Goal: Transaction & Acquisition: Purchase product/service

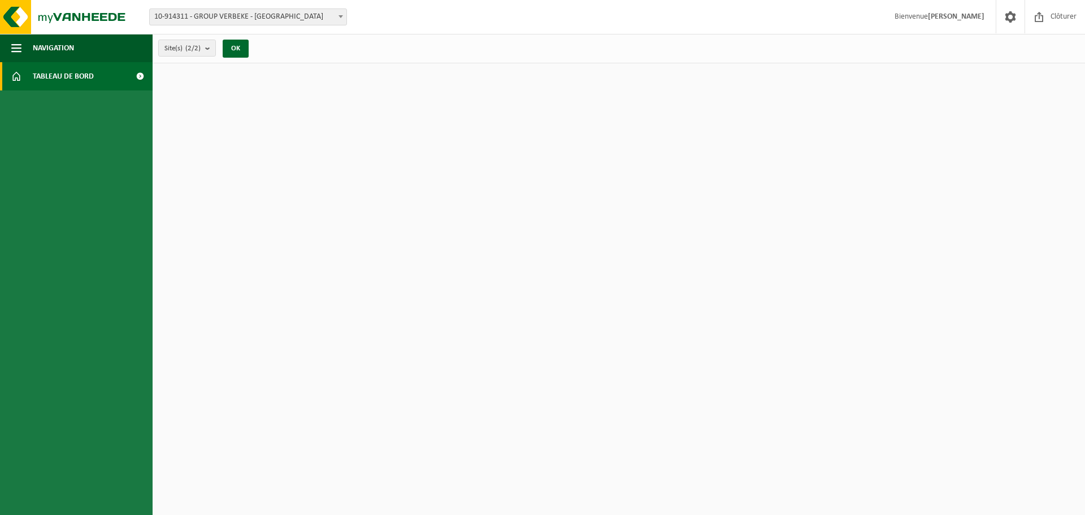
click at [1038, 454] on html "Site: 10-914311 - GROUP VERBEKE - LEDEGEM 01-093588 - VERBEKE BV DIEPSONDERINGE…" at bounding box center [542, 257] width 1085 height 515
drag, startPoint x: 112, startPoint y: 470, endPoint x: 104, endPoint y: 478, distance: 11.2
click at [112, 470] on ul "Navigation Clôturer Tableau de bord" at bounding box center [76, 274] width 153 height 481
drag, startPoint x: 67, startPoint y: 482, endPoint x: 63, endPoint y: 336, distance: 146.4
click at [67, 476] on ul "Navigation Clôturer Tableau de bord" at bounding box center [76, 274] width 153 height 481
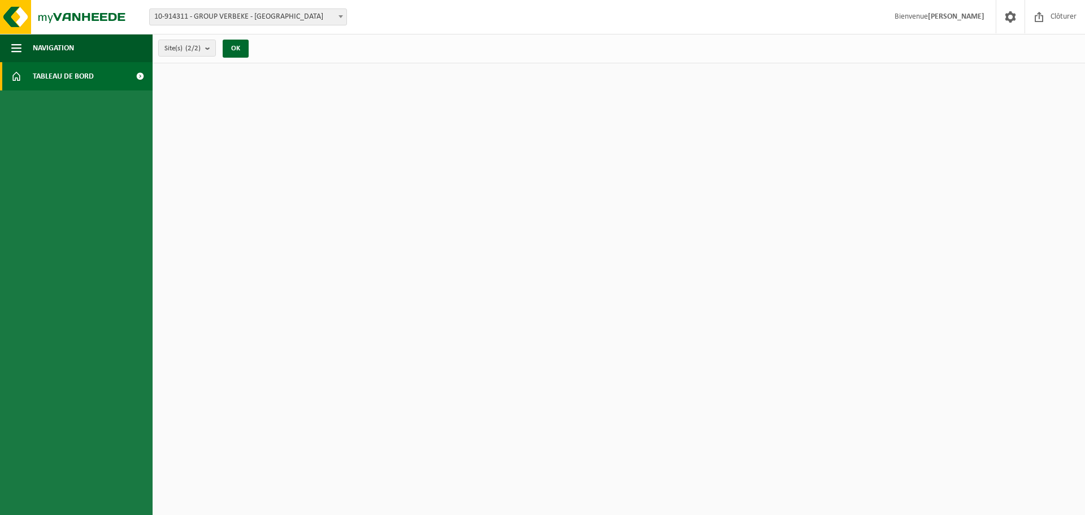
click at [62, 324] on ul "Navigation Clôturer Tableau de bord" at bounding box center [76, 274] width 153 height 481
click at [10, 14] on img at bounding box center [68, 17] width 136 height 34
click at [90, 55] on button "Navigatie" at bounding box center [76, 48] width 153 height 28
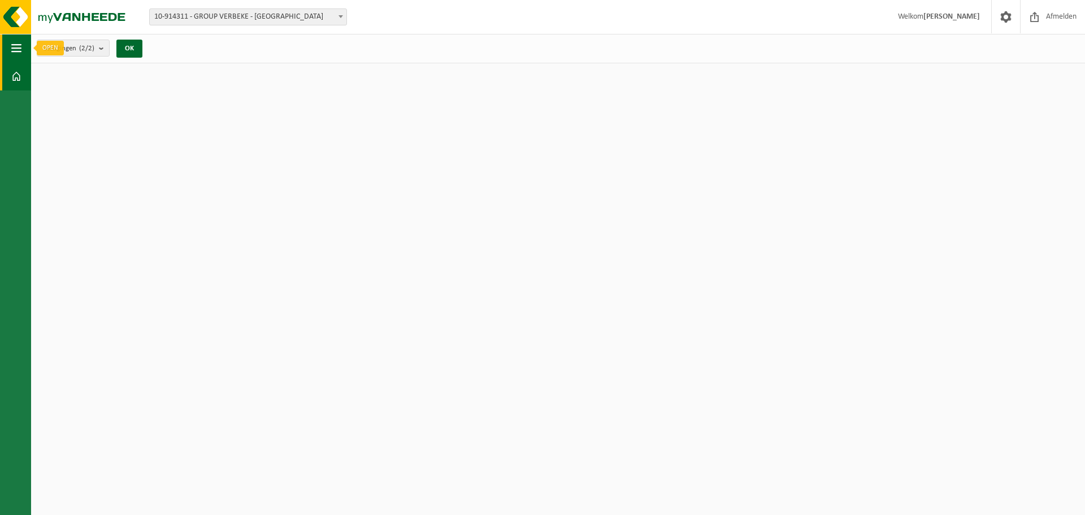
click at [25, 50] on button "Navigatie" at bounding box center [15, 48] width 31 height 28
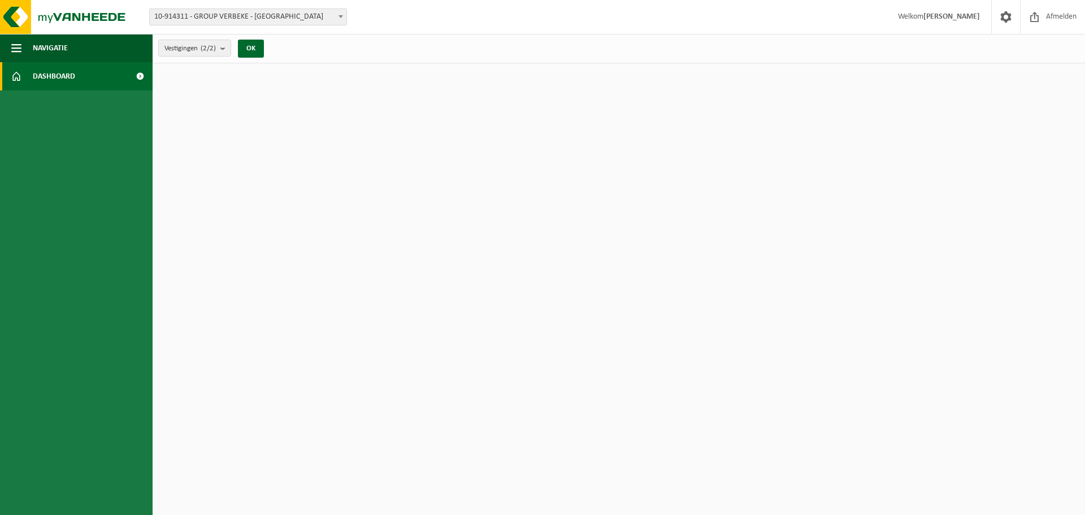
click at [345, 255] on html "Vestiging: 10-914311 - GROUP VERBEKE - LEDEGEM 01-093588 - VERBEKE BV DIEPSONDE…" at bounding box center [542, 257] width 1085 height 515
click at [1035, 16] on span at bounding box center [1034, 16] width 17 height 33
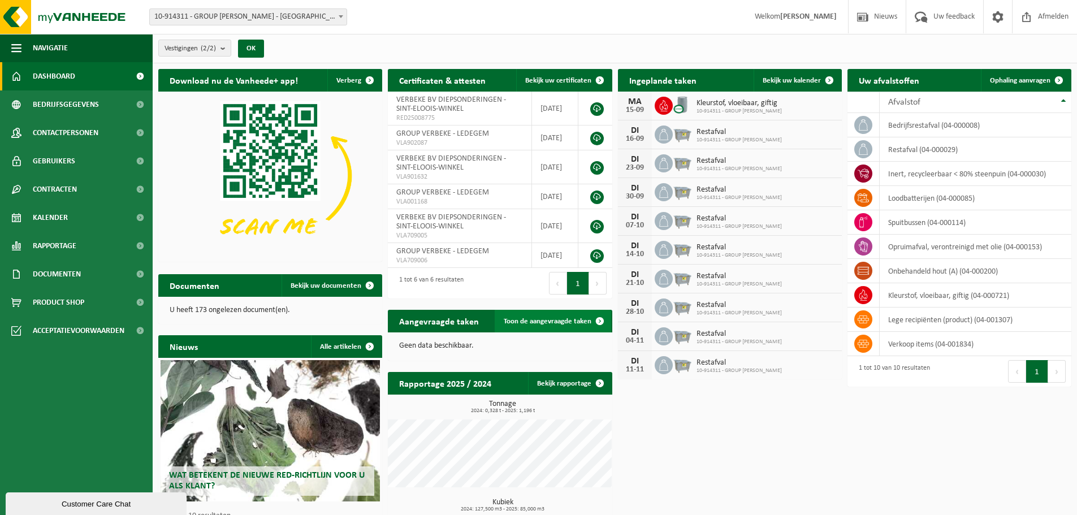
click at [546, 322] on span "Toon de aangevraagde taken" at bounding box center [547, 321] width 88 height 7
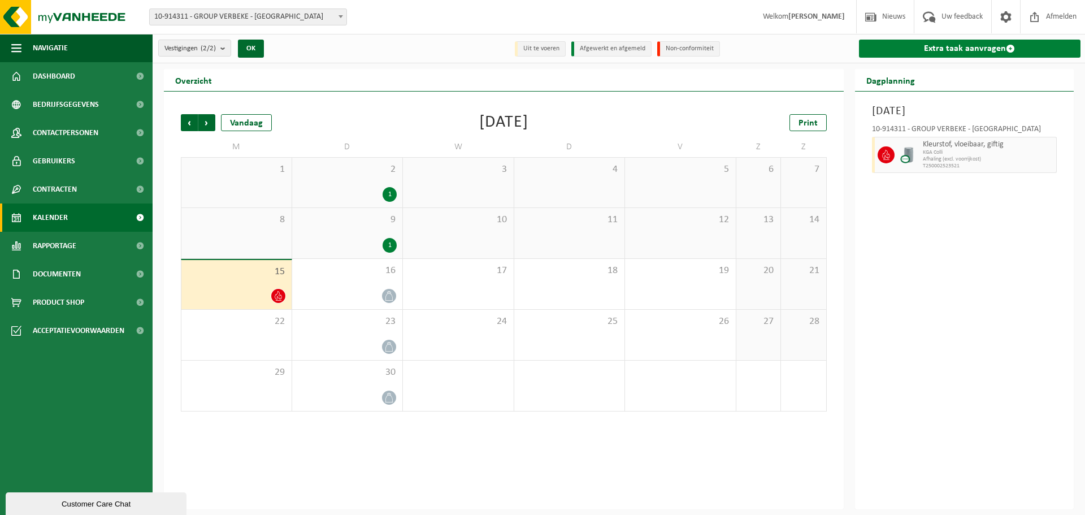
click at [987, 44] on link "Extra taak aanvragen" at bounding box center [970, 49] width 222 height 18
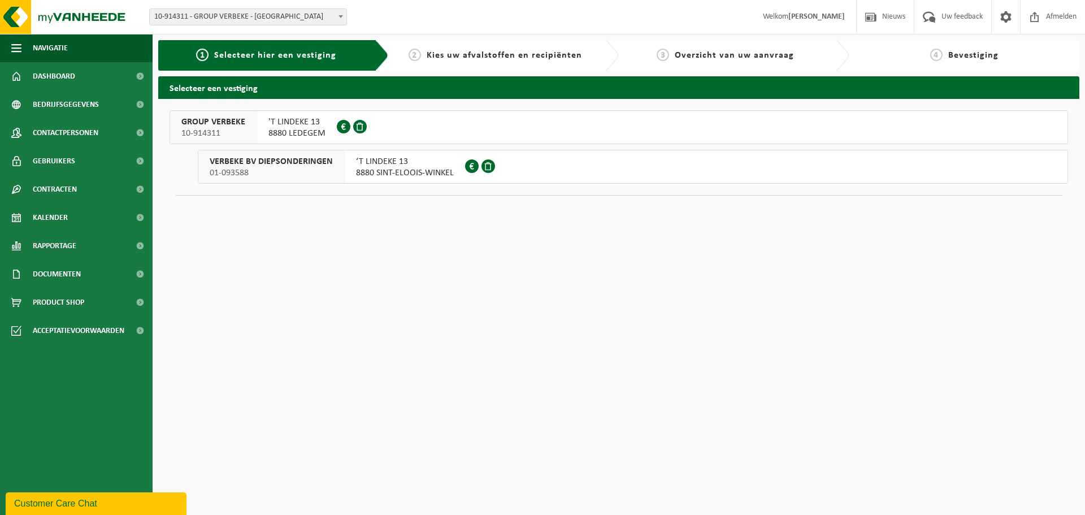
click at [342, 127] on span at bounding box center [344, 127] width 14 height 14
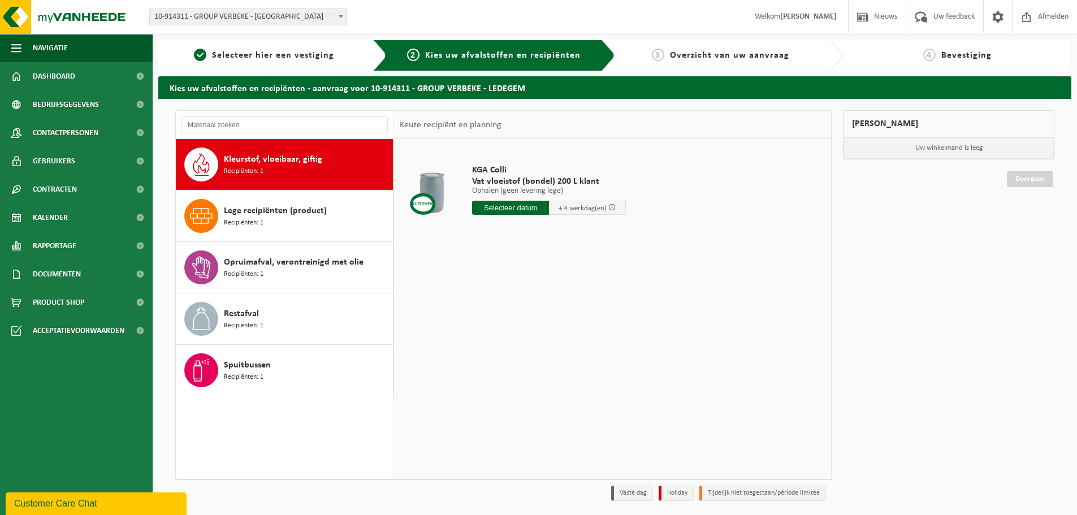
click at [534, 188] on p "Ophalen (geen levering lege)" at bounding box center [549, 191] width 154 height 8
click at [429, 191] on div at bounding box center [431, 192] width 58 height 45
click at [283, 218] on div "Lege recipiënten (product) Recipiënten: 1" at bounding box center [307, 216] width 166 height 34
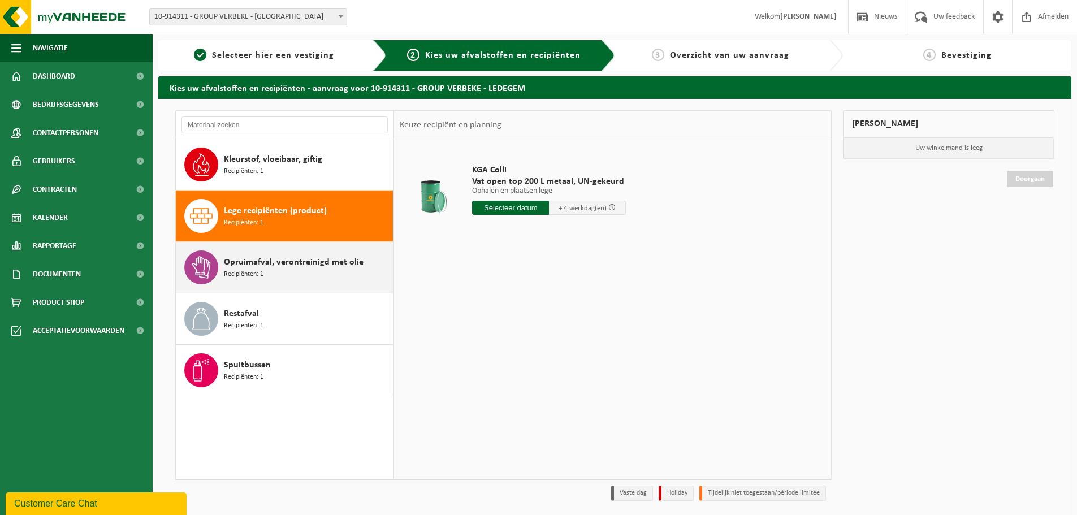
click at [302, 269] on div "Opruimafval, verontreinigd met olie Recipiënten: 1" at bounding box center [307, 267] width 166 height 34
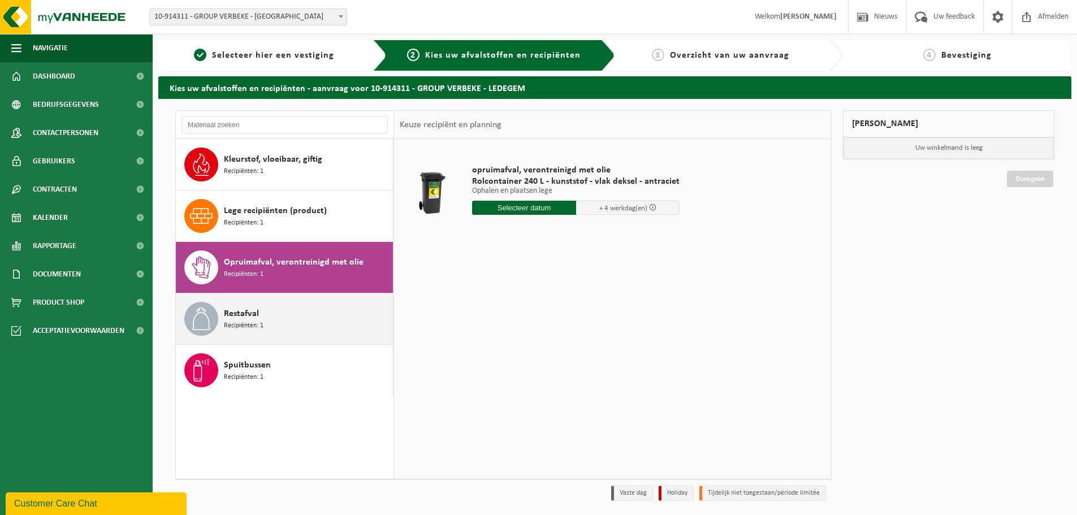
click at [299, 311] on div "Restafval Recipiënten: 1" at bounding box center [307, 319] width 166 height 34
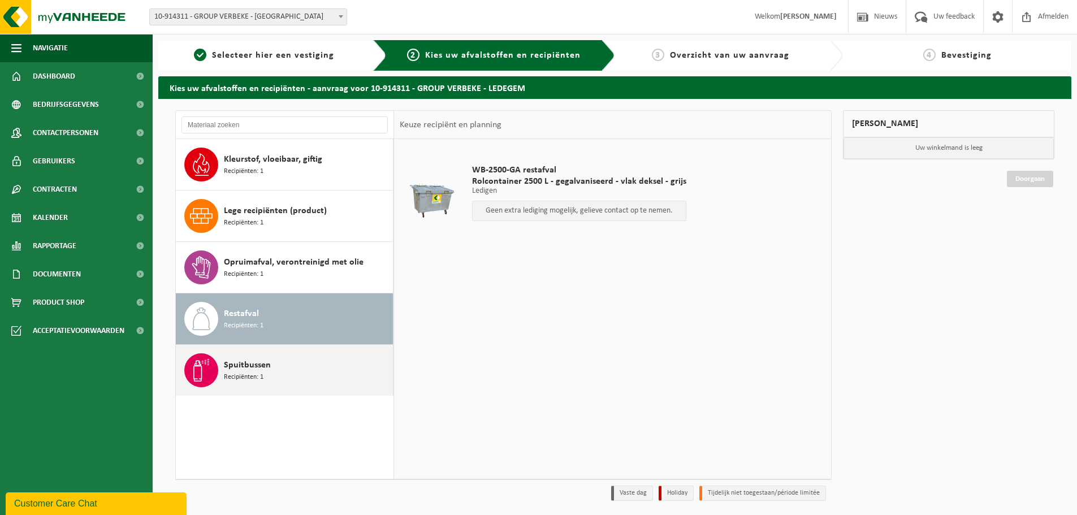
click at [283, 364] on div "Spuitbussen Recipiënten: 1" at bounding box center [307, 370] width 166 height 34
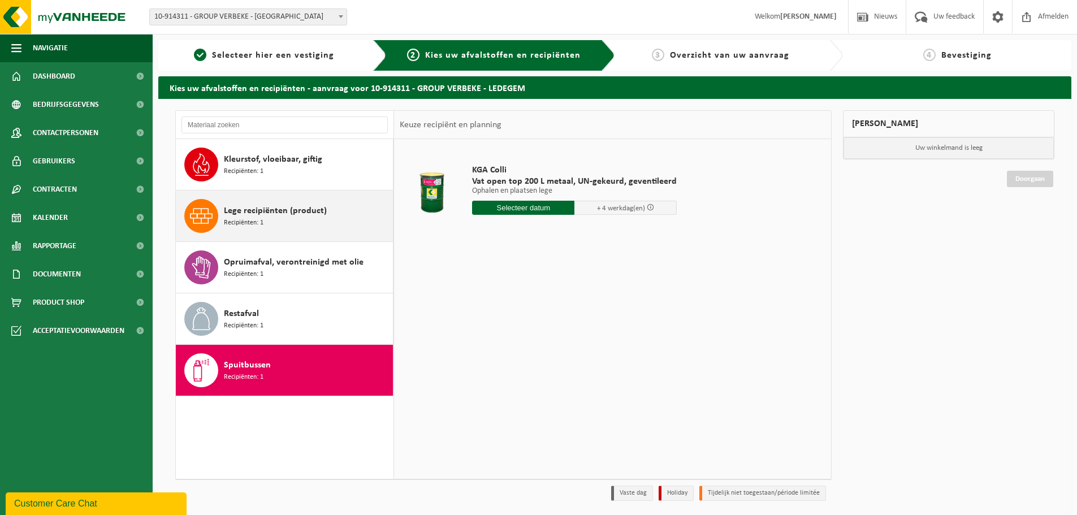
click at [261, 211] on span "Lege recipiënten (product)" at bounding box center [275, 211] width 103 height 14
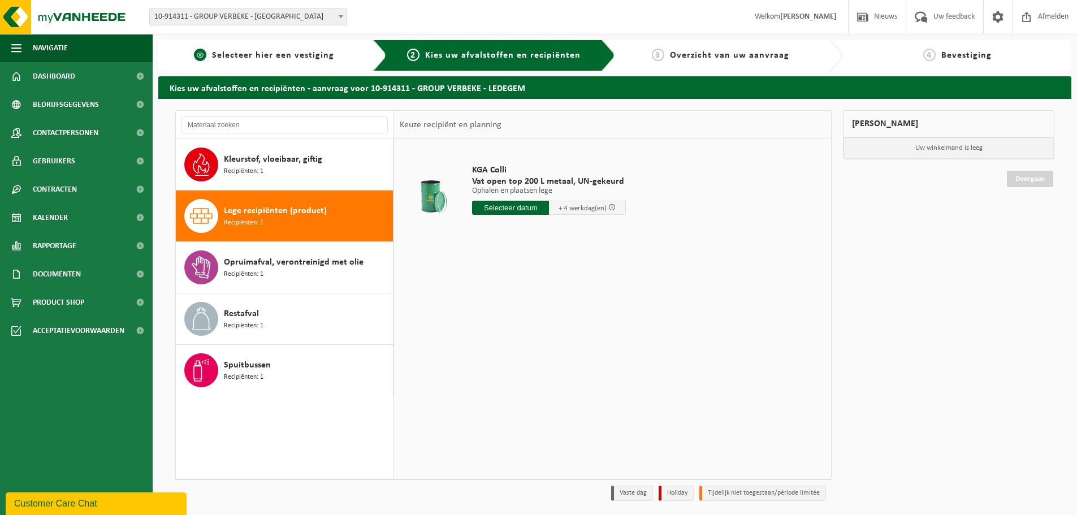
click at [282, 55] on span "Selecteer hier een vestiging" at bounding box center [273, 55] width 122 height 9
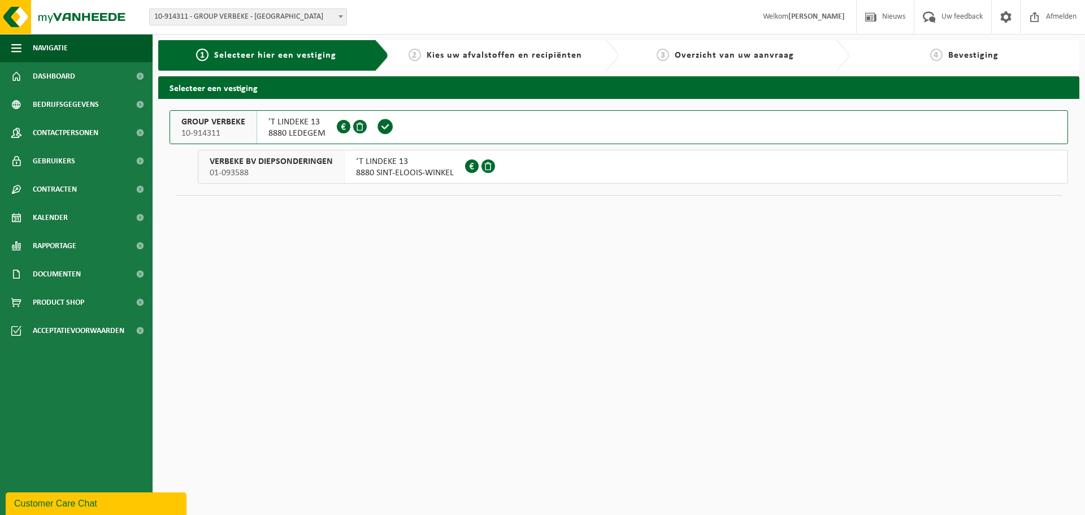
click at [471, 167] on span at bounding box center [472, 166] width 14 height 14
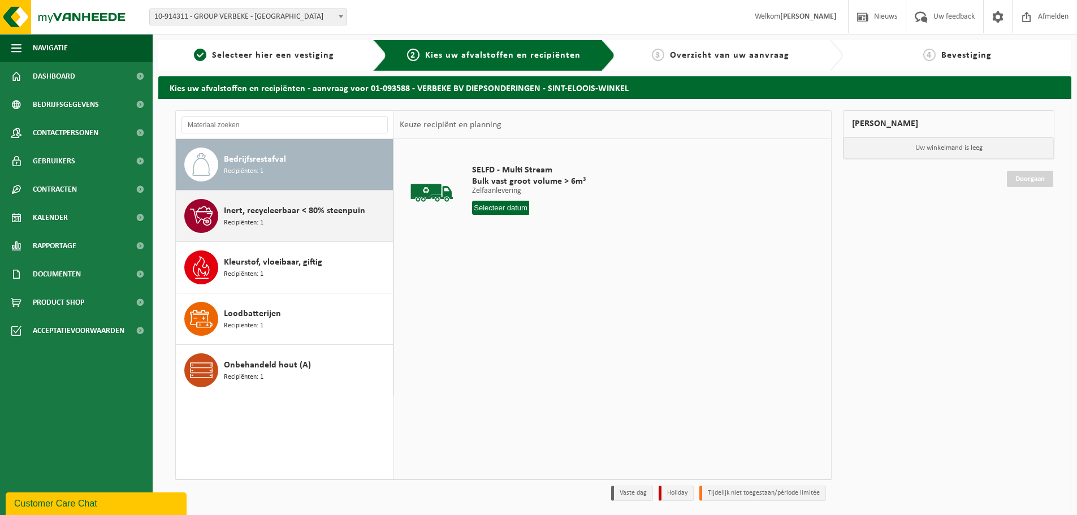
click at [244, 216] on span "Inert, recycleerbaar < 80% steenpuin" at bounding box center [294, 211] width 141 height 14
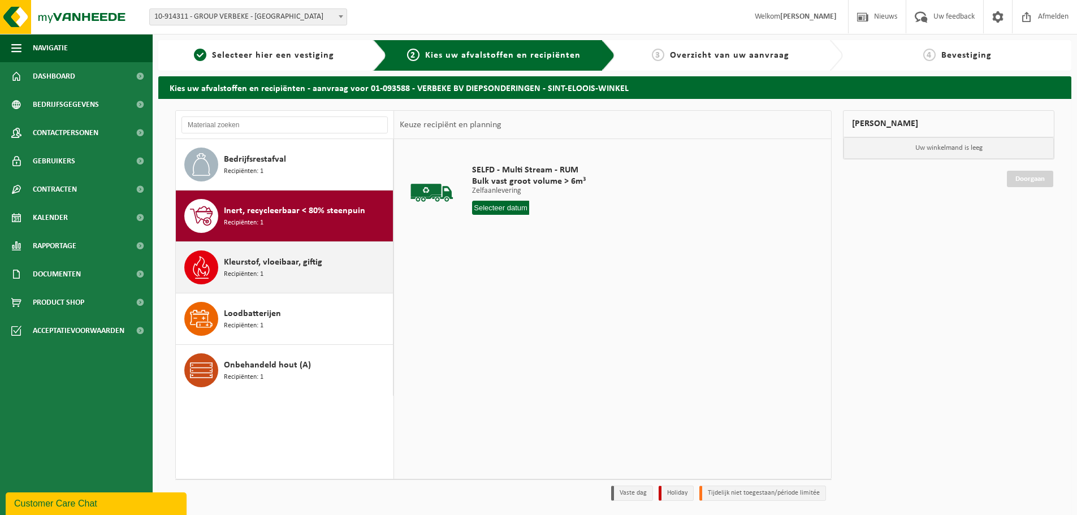
click at [247, 251] on div "Kleurstof, vloeibaar, giftig Recipiënten: 1" at bounding box center [307, 267] width 166 height 34
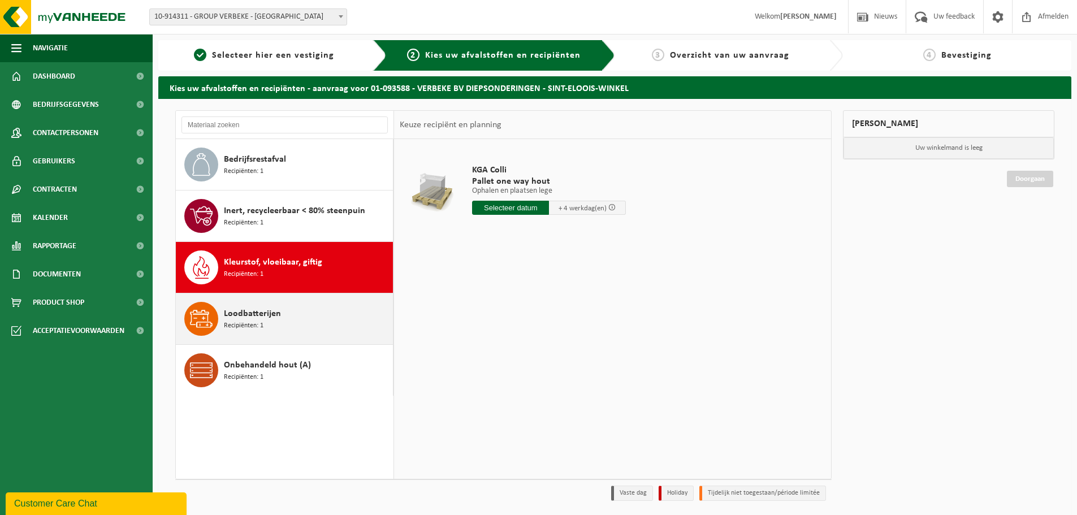
click at [255, 319] on span "Loodbatterijen" at bounding box center [252, 314] width 57 height 14
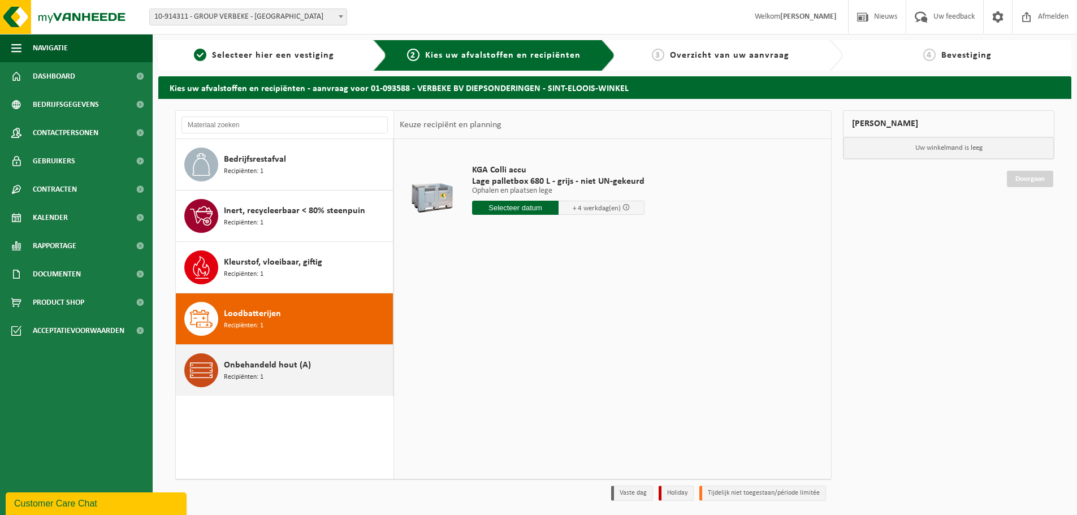
click at [267, 362] on span "Onbehandeld hout (A)" at bounding box center [267, 365] width 87 height 14
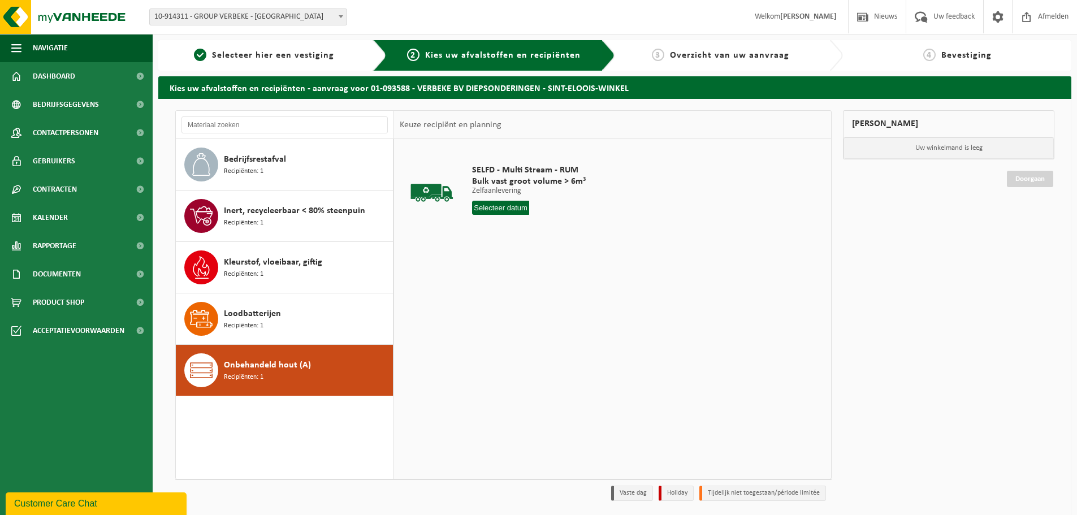
click at [541, 338] on div "SELFD - Multi Stream - RUM Bulk vast groot volume > 6m³ Zelfaanlevering Zelfaan…" at bounding box center [612, 308] width 437 height 339
click at [266, 47] on div "1 Selecteer hier een vestiging" at bounding box center [272, 55] width 228 height 31
click at [254, 58] on span "Selecteer hier een vestiging" at bounding box center [273, 55] width 122 height 9
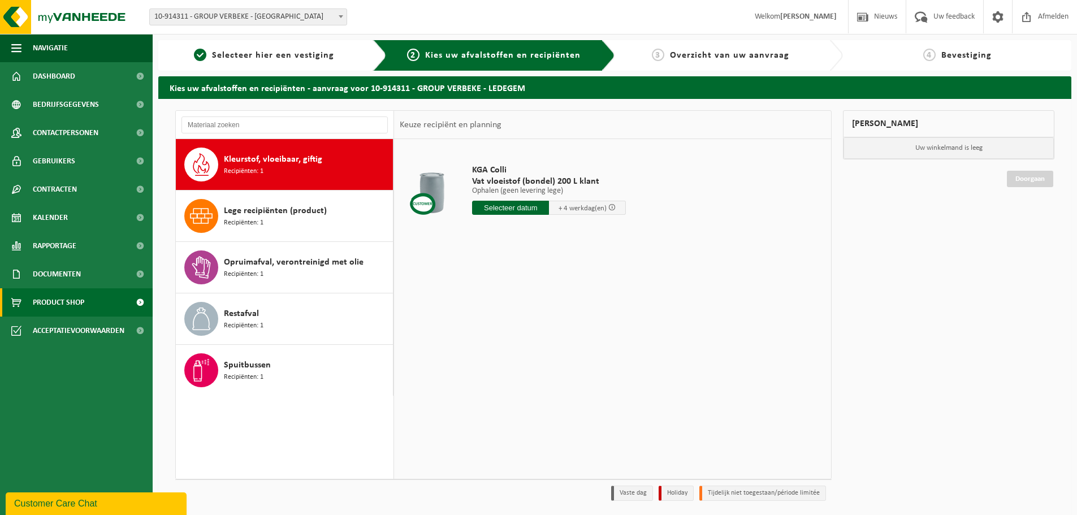
click at [79, 306] on span "Product Shop" at bounding box center [58, 302] width 51 height 28
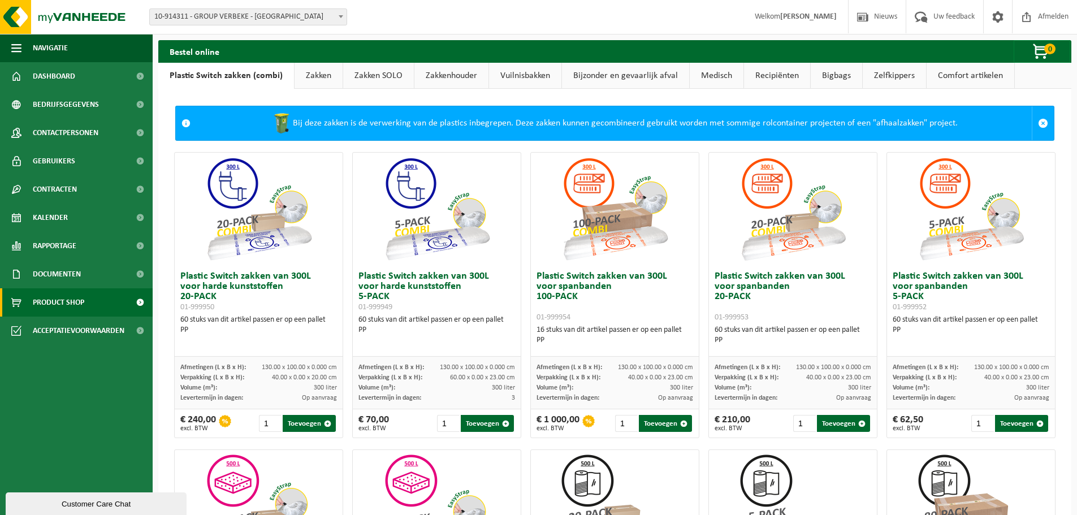
click at [631, 79] on link "Bijzonder en gevaarlijk afval" at bounding box center [625, 76] width 127 height 26
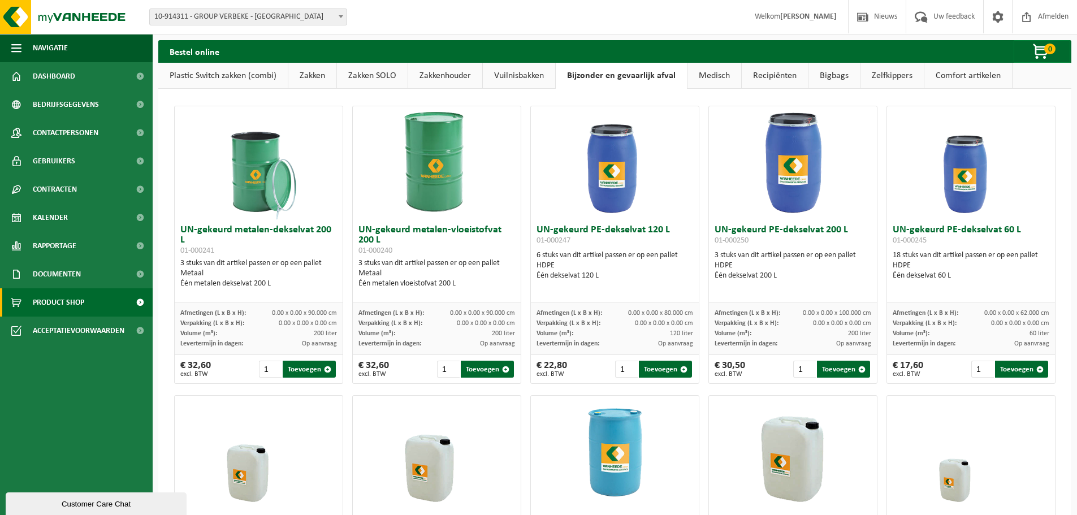
click at [802, 156] on img at bounding box center [792, 162] width 113 height 113
click at [831, 368] on button "Toevoegen" at bounding box center [843, 369] width 53 height 17
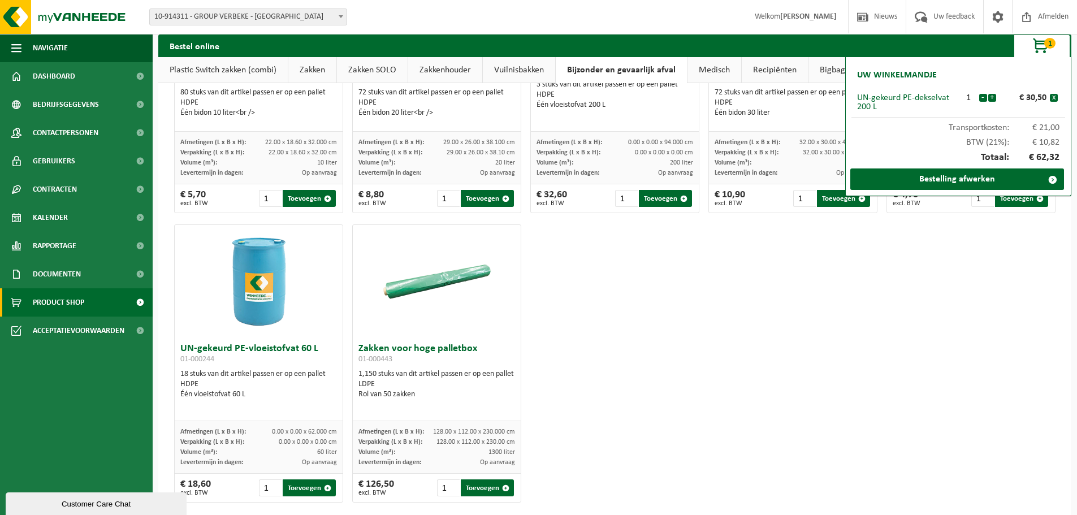
scroll to position [476, 0]
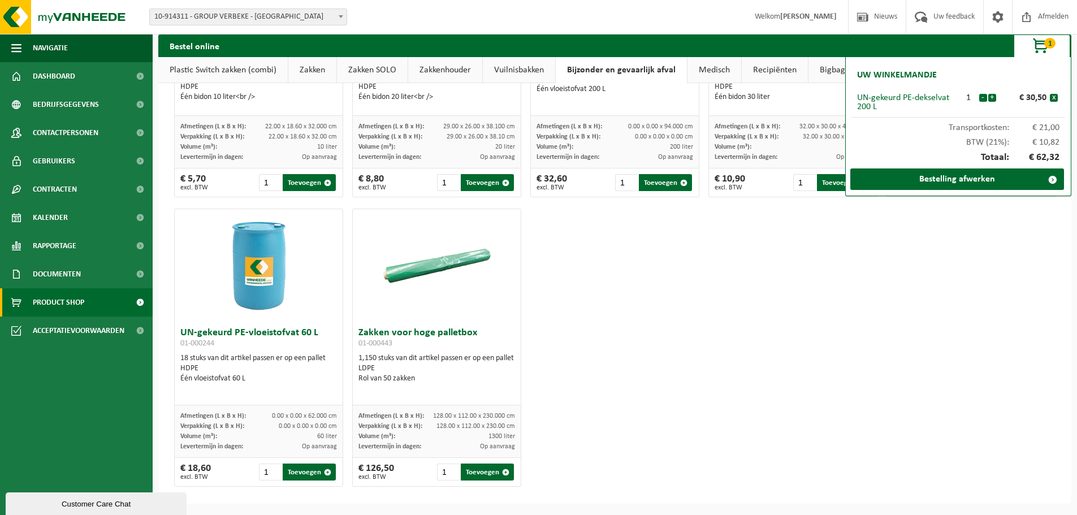
click at [831, 362] on div "UN-gekeurd metalen-dekselvat 200 L 01-000241 3 stuks van dit artikel passen er …" at bounding box center [615, 58] width 890 height 868
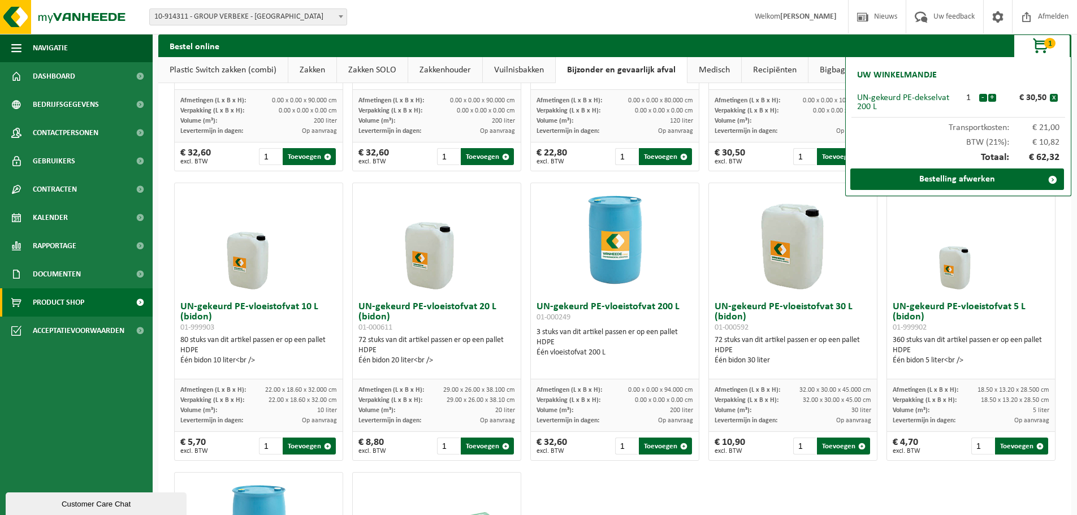
scroll to position [193, 0]
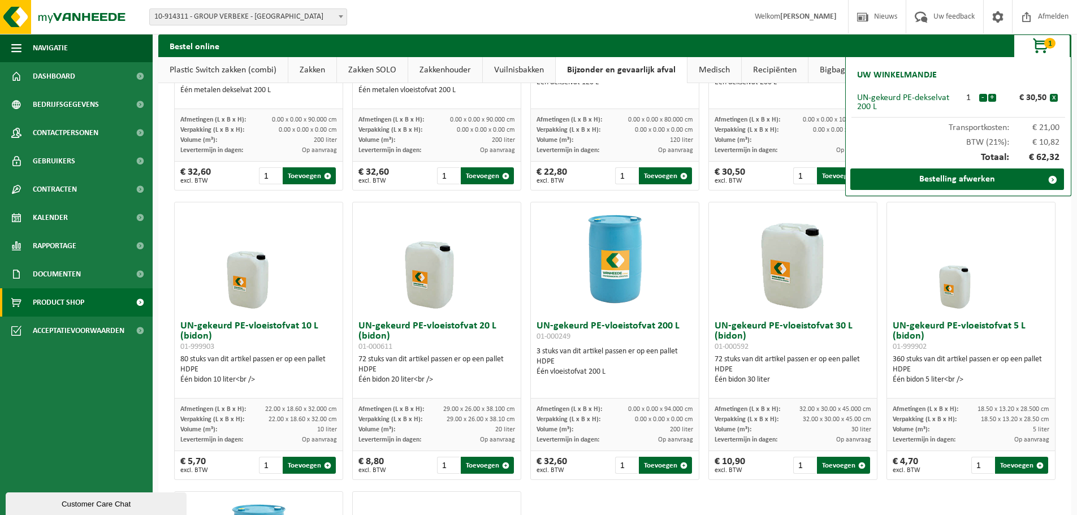
click at [1046, 50] on span "button" at bounding box center [1041, 46] width 57 height 23
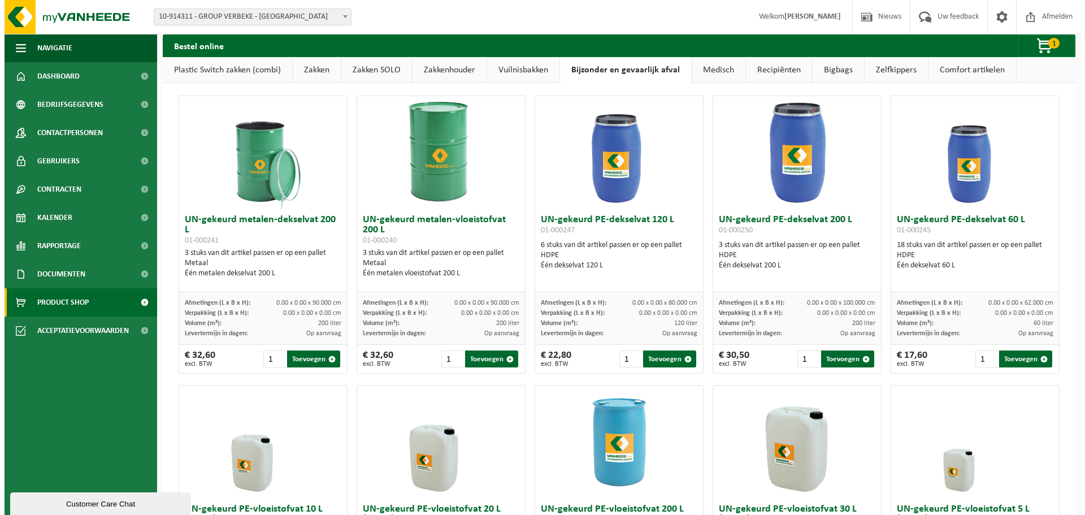
scroll to position [0, 0]
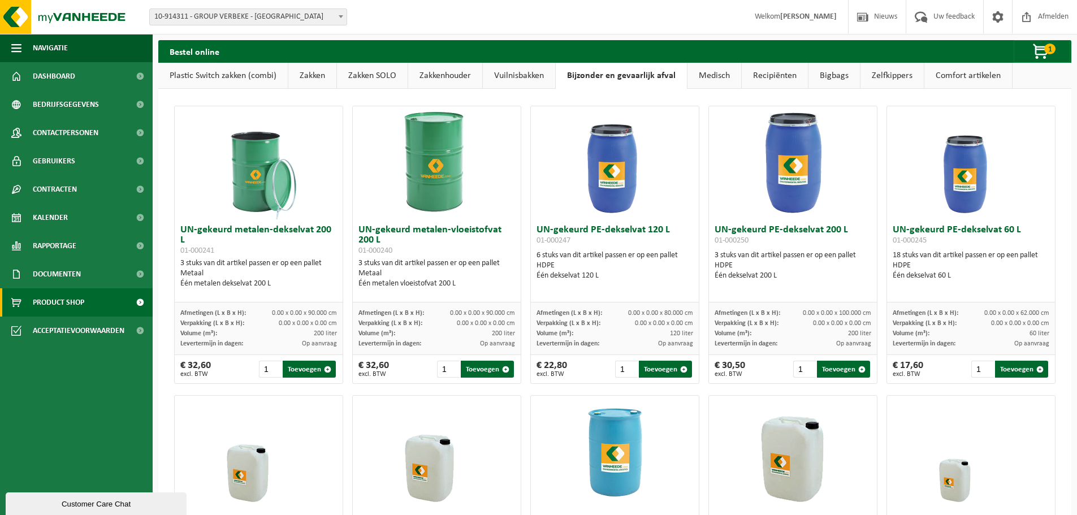
click at [708, 72] on link "Medisch" at bounding box center [714, 76] width 54 height 26
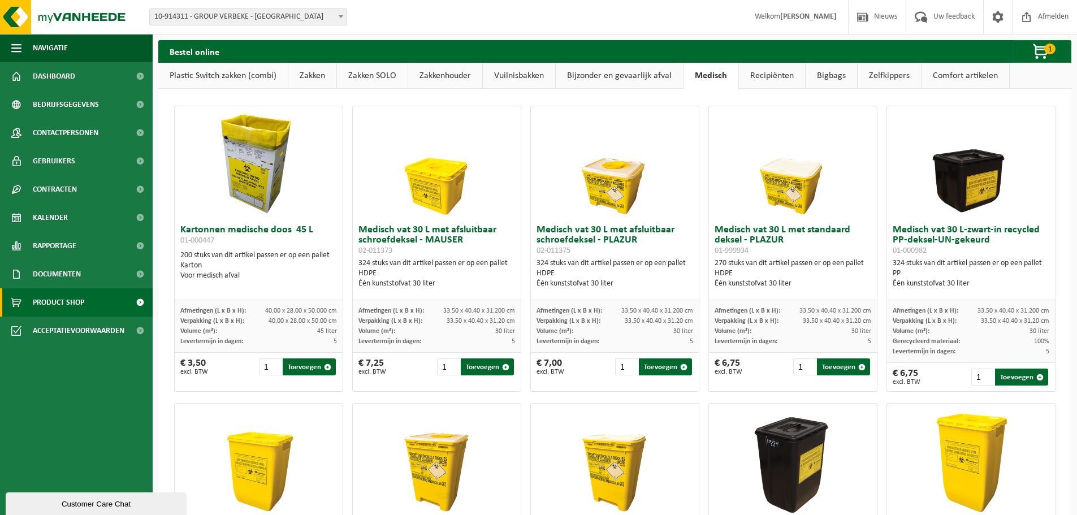
click at [765, 71] on link "Recipiënten" at bounding box center [772, 76] width 66 height 26
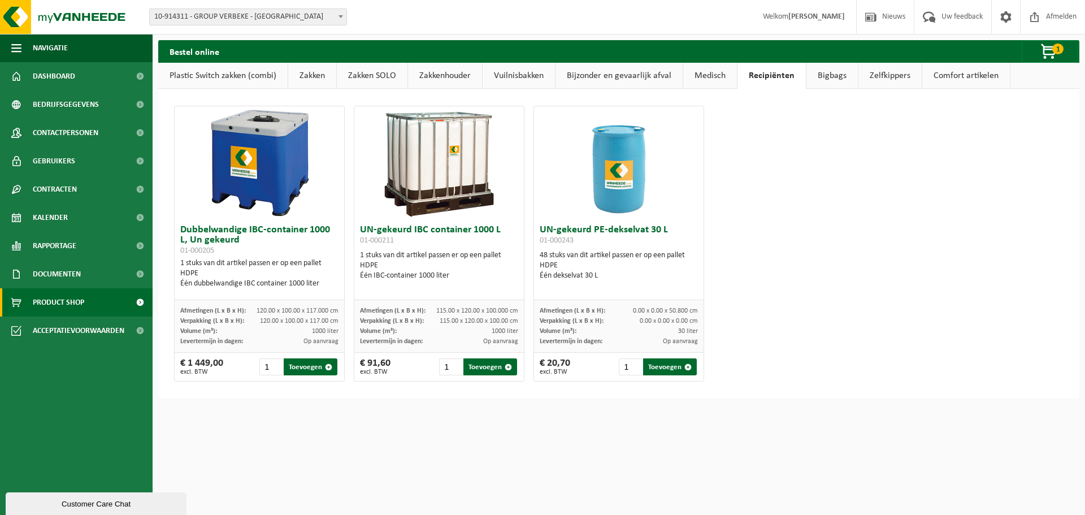
click at [835, 77] on link "Bigbags" at bounding box center [831, 76] width 51 height 26
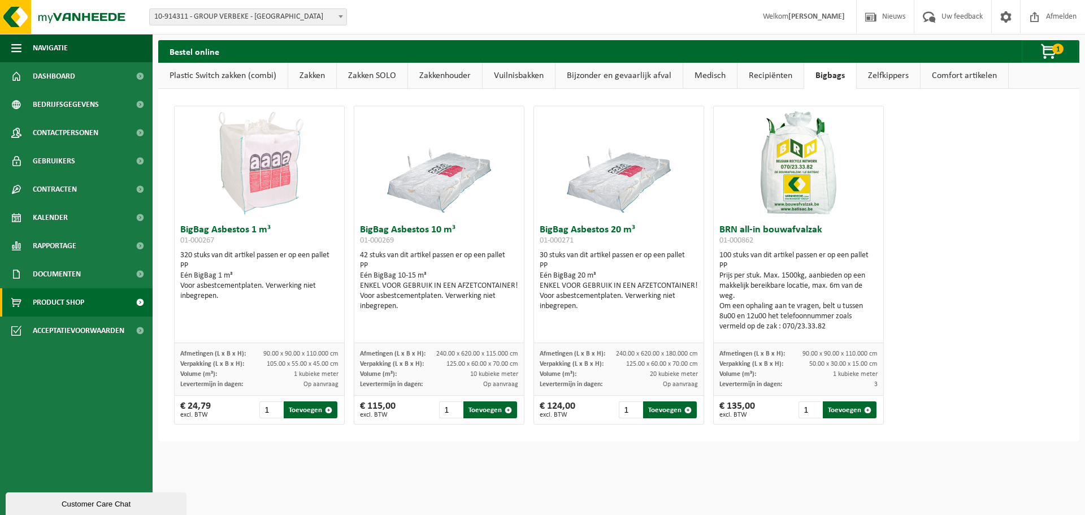
click at [896, 76] on link "Zelfkippers" at bounding box center [888, 76] width 63 height 26
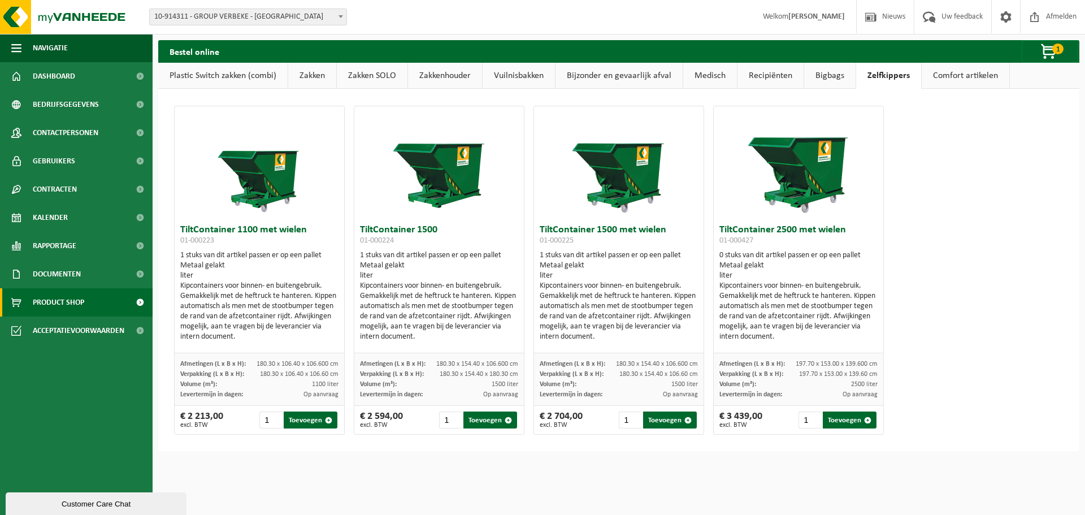
click at [958, 79] on link "Comfort artikelen" at bounding box center [966, 76] width 88 height 26
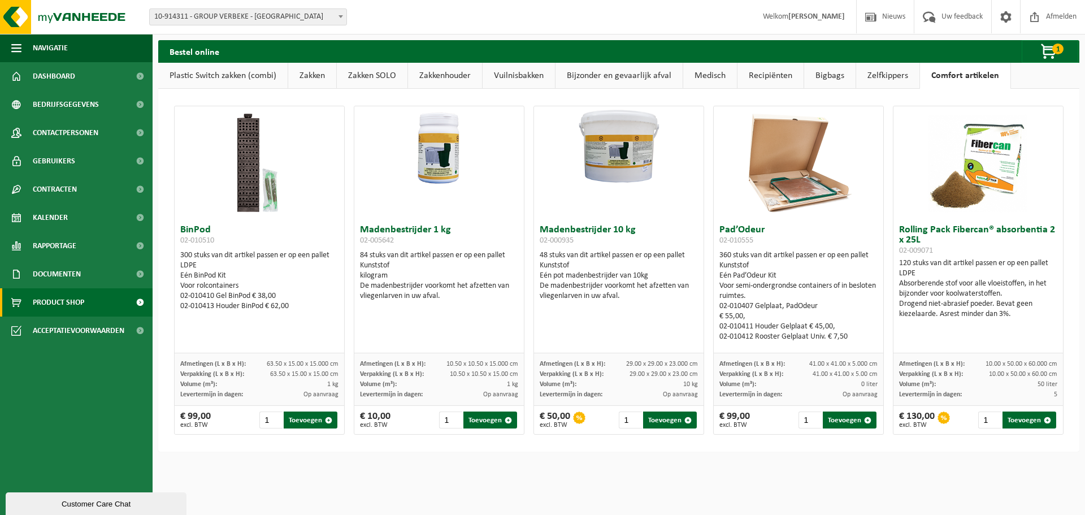
click at [765, 79] on link "Recipiënten" at bounding box center [770, 76] width 66 height 26
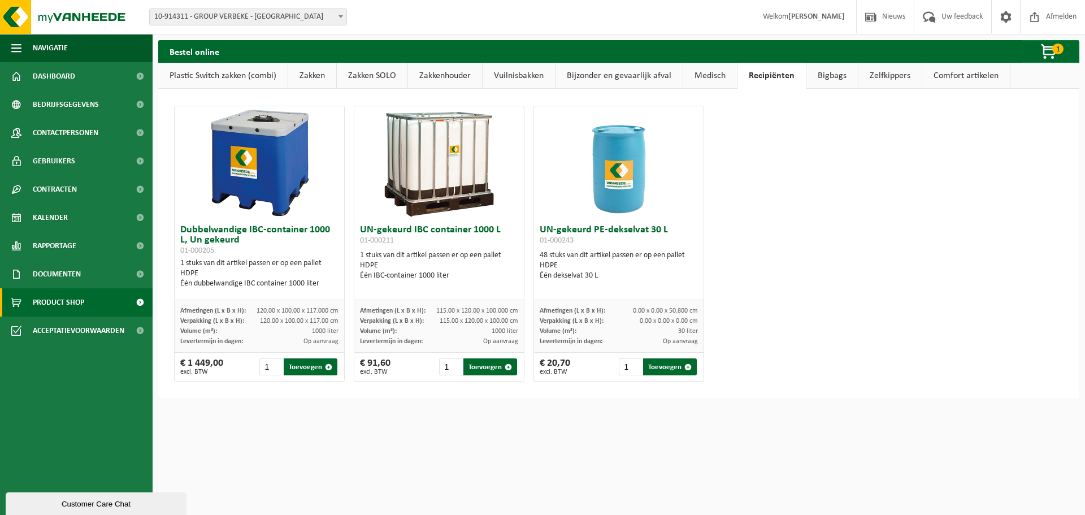
click at [855, 262] on div "Dubbelwandige IBC-container 1000 L, Un gekeurd 01-000205 1 stuks van dit artike…" at bounding box center [619, 243] width 899 height 287
click at [1046, 50] on span "button" at bounding box center [1049, 52] width 57 height 23
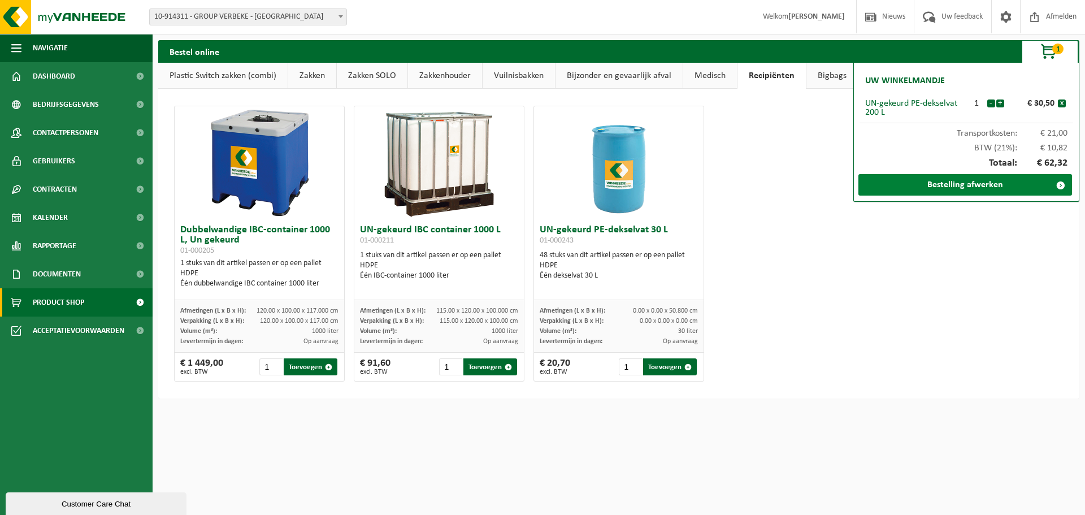
click at [978, 187] on link "Bestelling afwerken" at bounding box center [965, 184] width 214 height 21
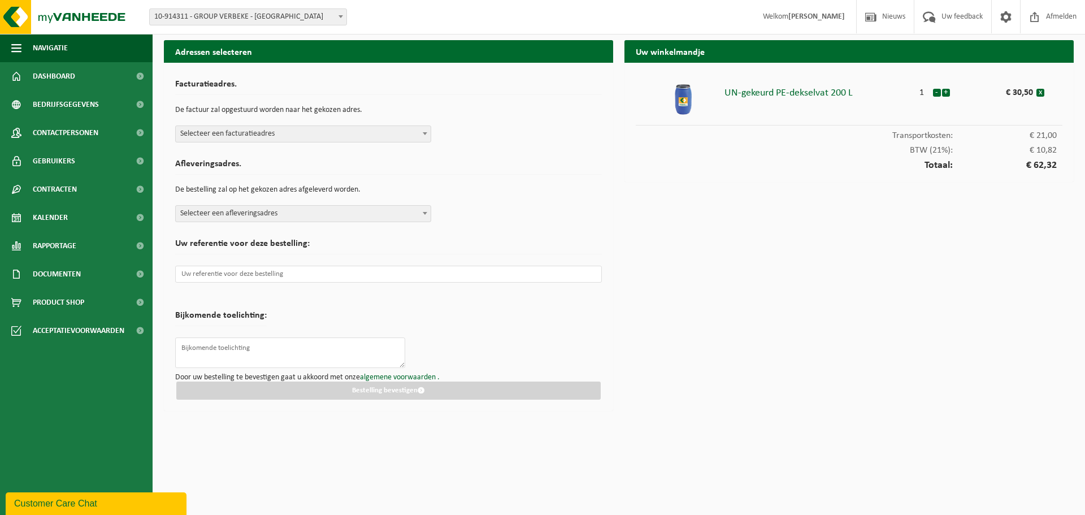
click at [236, 133] on span "Selecteer een facturatieadres" at bounding box center [303, 134] width 255 height 16
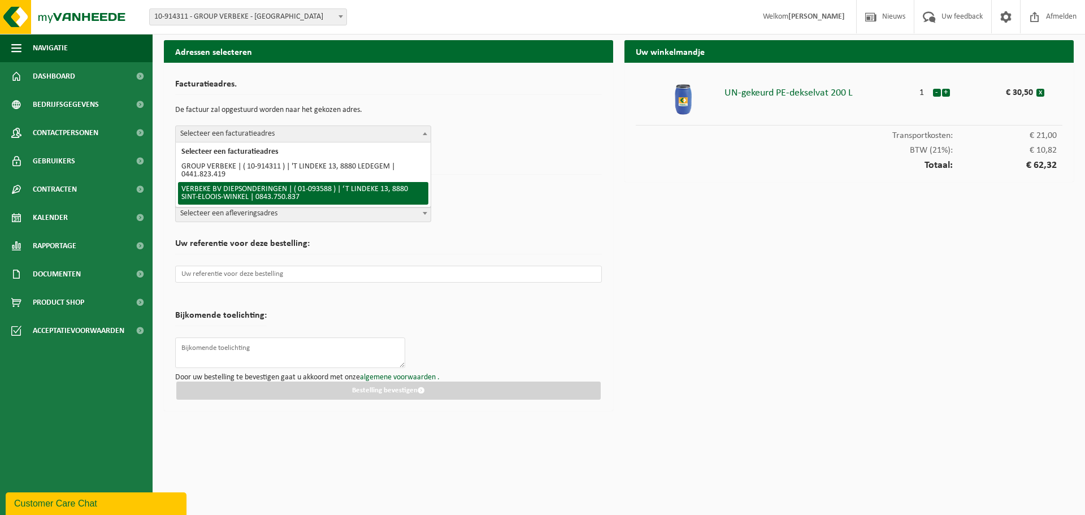
select select "21561"
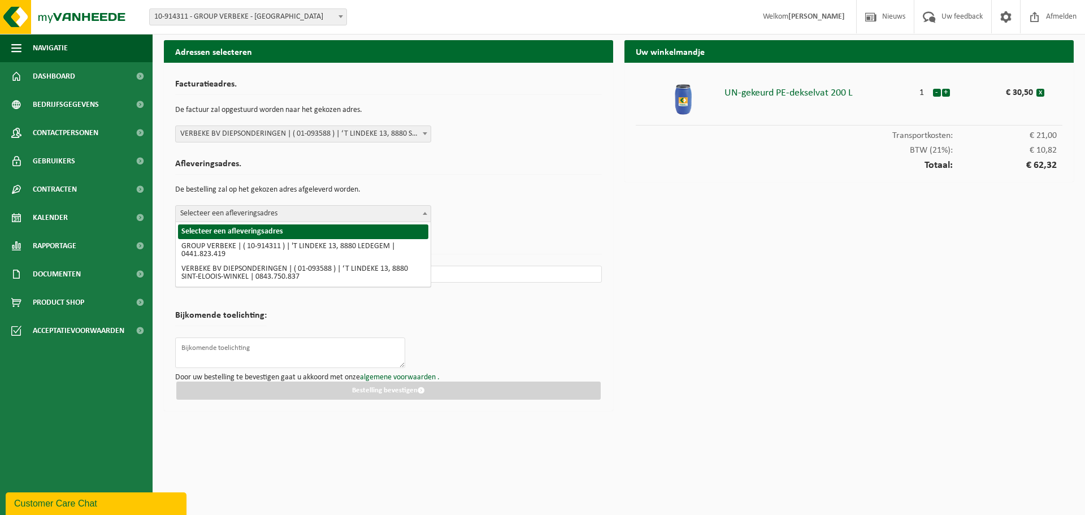
click at [258, 213] on span "Selecteer een afleveringsadres" at bounding box center [303, 214] width 255 height 16
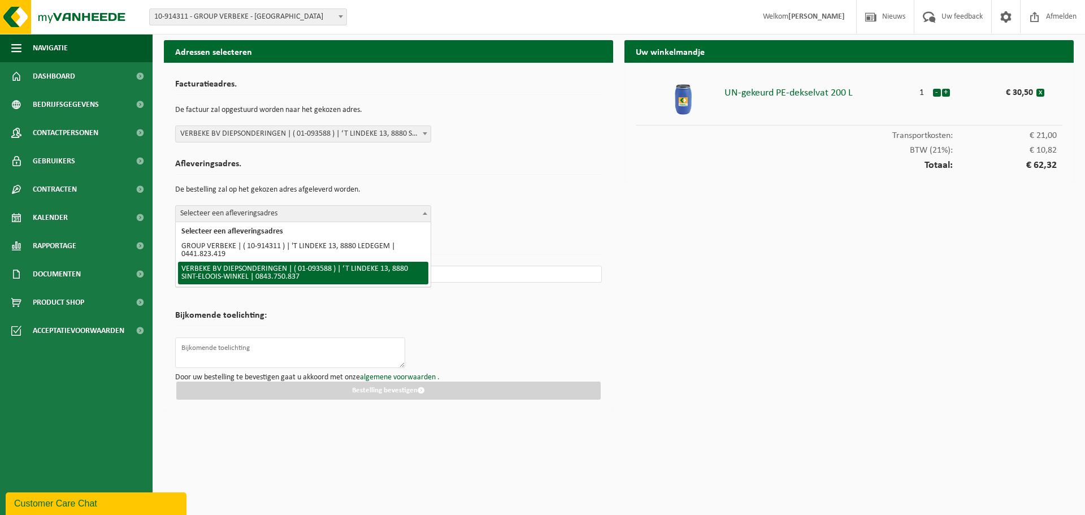
select select "21561"
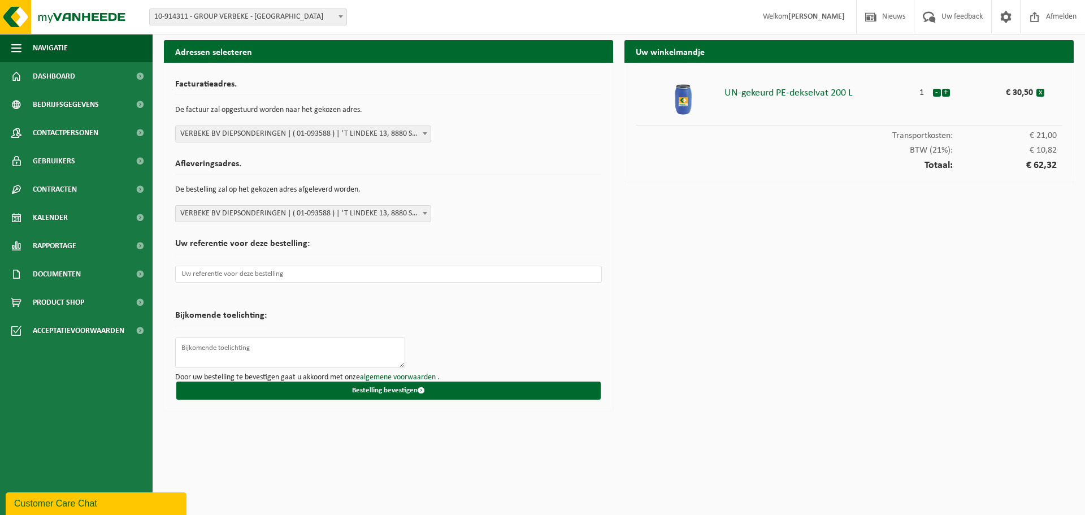
click at [584, 176] on div "Afleveringsadres. De bestelling zal op het gekozen adres afgeleverd worden. Sel…" at bounding box center [388, 188] width 427 height 68
click at [292, 272] on input "text" at bounding box center [388, 274] width 427 height 17
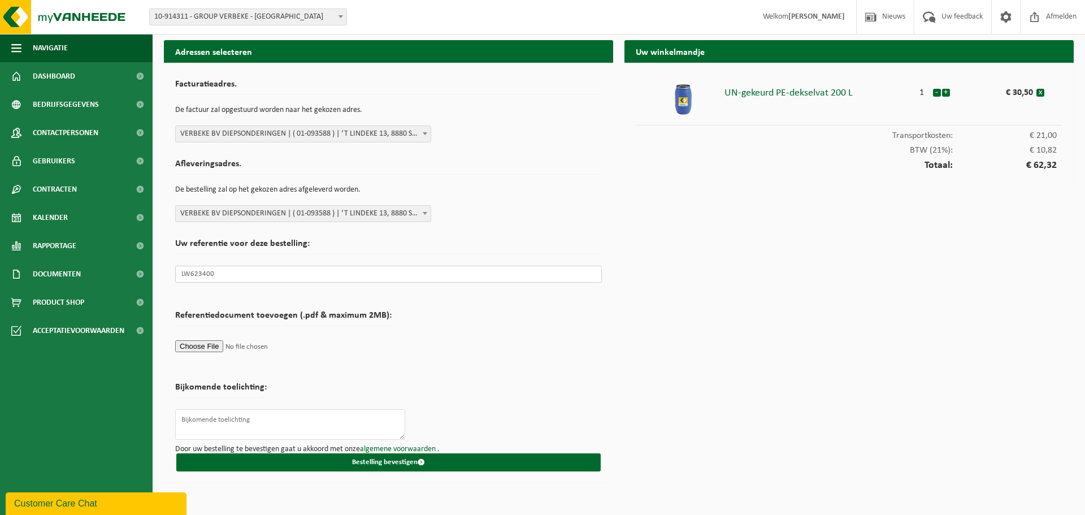
type input "LW623400"
click at [509, 323] on form "Facturatieadres. De factuur zal opgestuurd worden naar het gekozen adres. Selec…" at bounding box center [388, 272] width 427 height 397
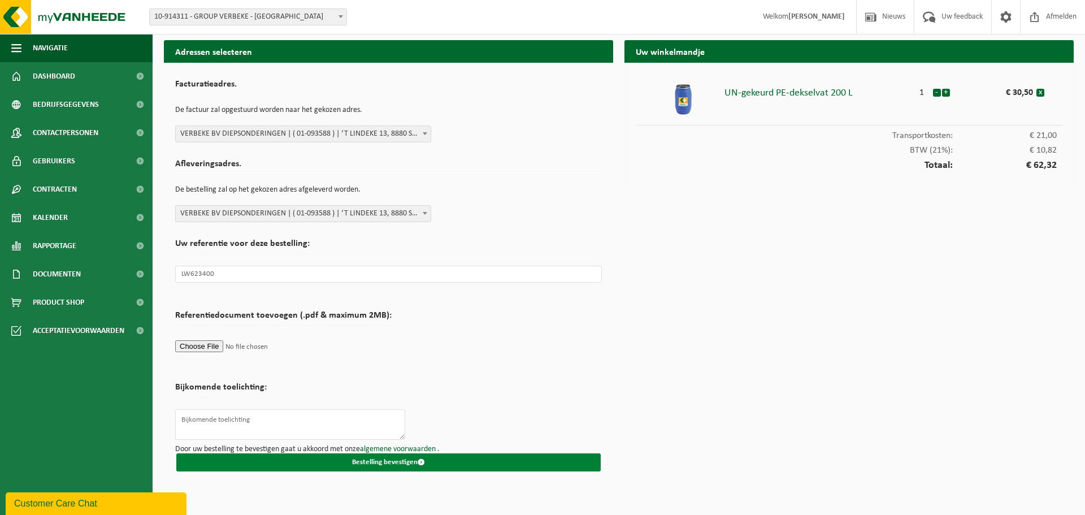
click at [422, 461] on span "submit" at bounding box center [421, 461] width 7 height 7
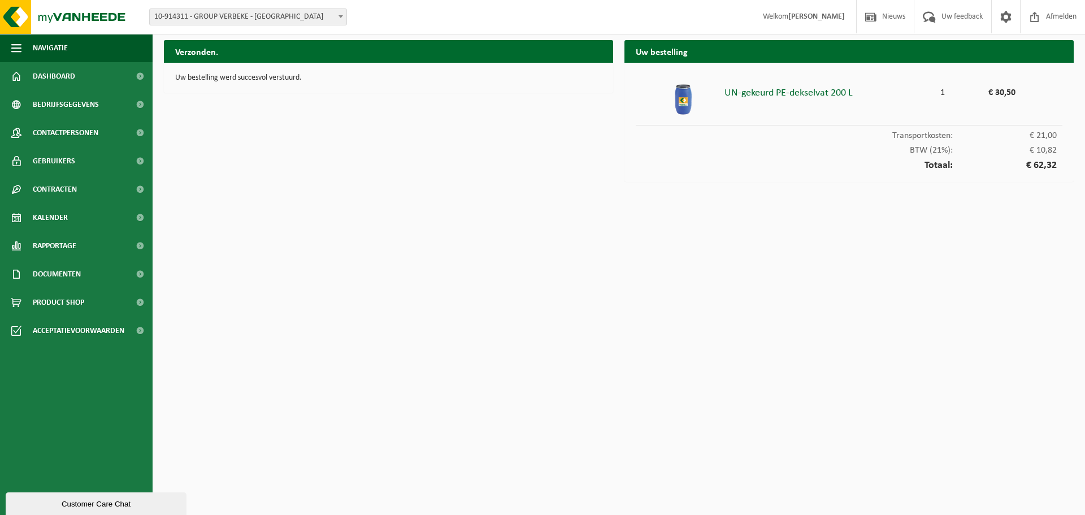
click at [413, 422] on html "Vestiging: 10-914311 - GROUP VERBEKE - LEDEGEM 01-093588 - VERBEKE BV DIEPSONDE…" at bounding box center [542, 257] width 1085 height 515
click at [620, 349] on html "Vestiging: 10-914311 - GROUP VERBEKE - LEDEGEM 01-093588 - VERBEKE BV DIEPSONDE…" at bounding box center [542, 257] width 1085 height 515
click at [574, 353] on html "Vestiging: 10-914311 - GROUP VERBEKE - LEDEGEM 01-093588 - VERBEKE BV DIEPSONDE…" at bounding box center [542, 257] width 1085 height 515
click at [695, 306] on html "Vestiging: 10-914311 - GROUP VERBEKE - LEDEGEM 01-093588 - VERBEKE BV DIEPSONDE…" at bounding box center [542, 257] width 1085 height 515
click at [570, 372] on html "Vestiging: 10-914311 - GROUP VERBEKE - LEDEGEM 01-093588 - VERBEKE BV DIEPSONDE…" at bounding box center [542, 257] width 1085 height 515
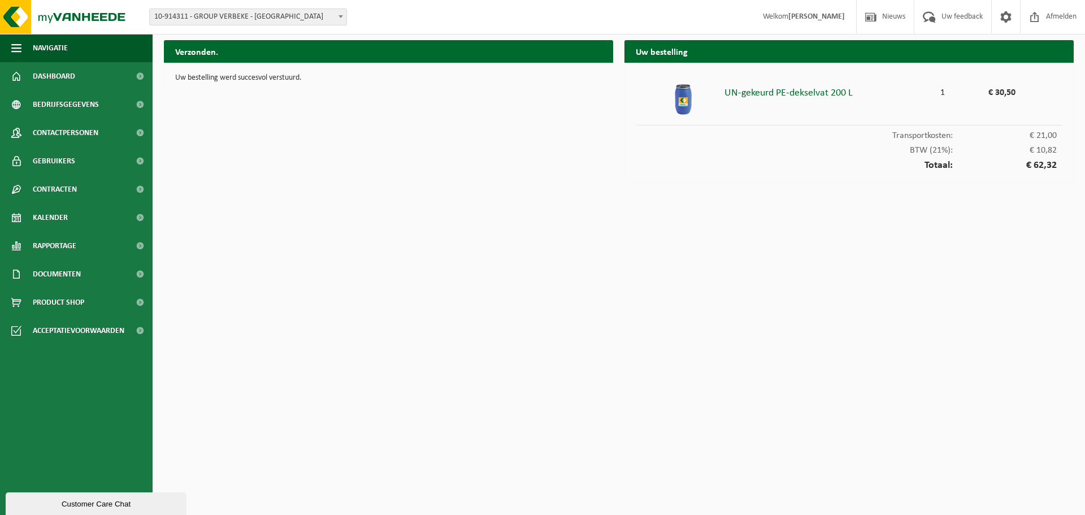
click at [474, 295] on html "Vestiging: 10-914311 - GROUP VERBEKE - LEDEGEM 01-093588 - VERBEKE BV DIEPSONDE…" at bounding box center [542, 257] width 1085 height 515
click at [743, 93] on div "UN-gekeurd PE-dekselvat 200 L" at bounding box center [828, 91] width 208 height 16
click at [784, 97] on div "UN-gekeurd PE-dekselvat 200 L" at bounding box center [828, 91] width 208 height 16
click at [64, 299] on span "Product Shop" at bounding box center [58, 302] width 51 height 28
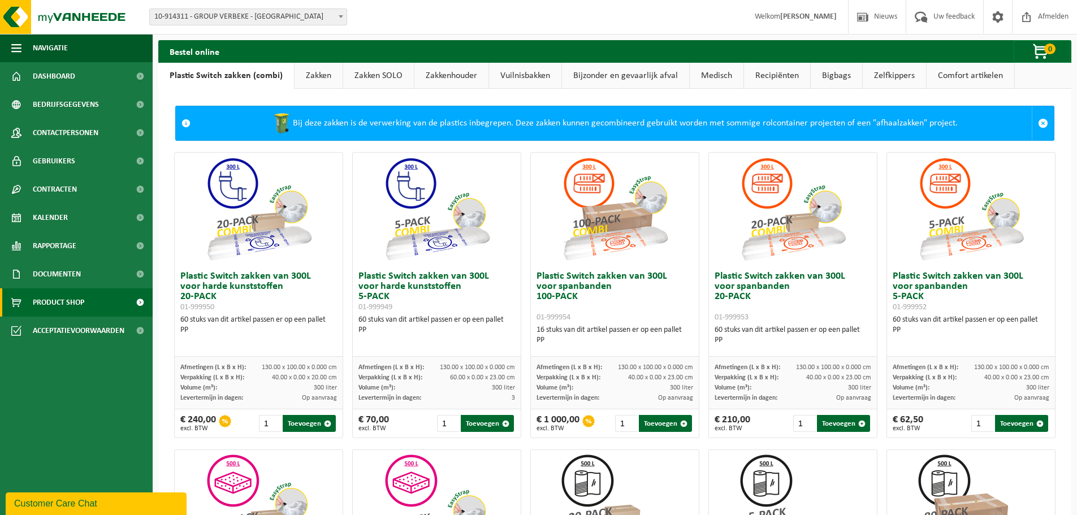
click at [650, 69] on link "Bijzonder en gevaarlijk afval" at bounding box center [625, 76] width 127 height 26
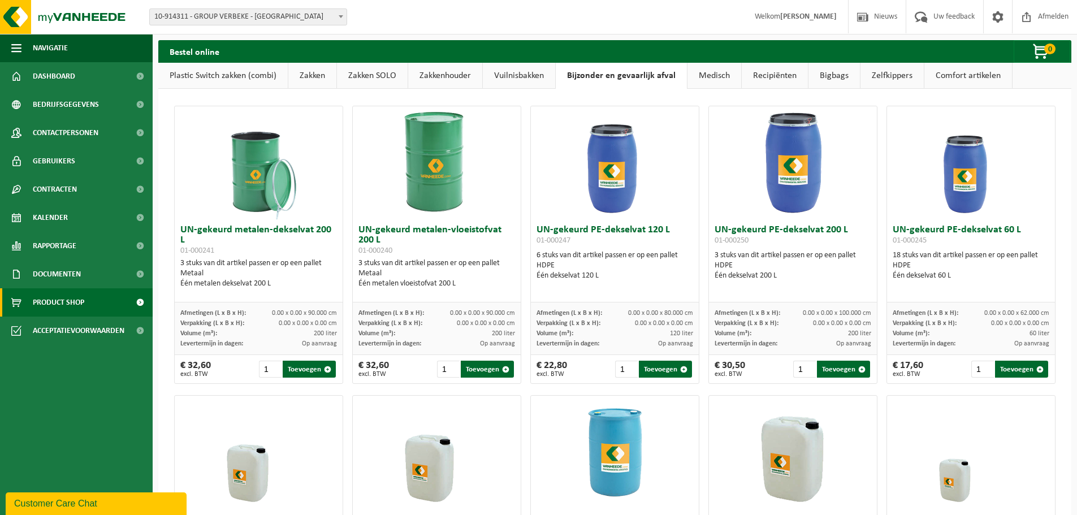
click at [801, 153] on img at bounding box center [792, 162] width 113 height 113
click at [755, 232] on h3 "UN-gekeurd PE-dekselvat 200 L 01-000250" at bounding box center [792, 236] width 157 height 23
click at [782, 168] on img at bounding box center [792, 162] width 113 height 113
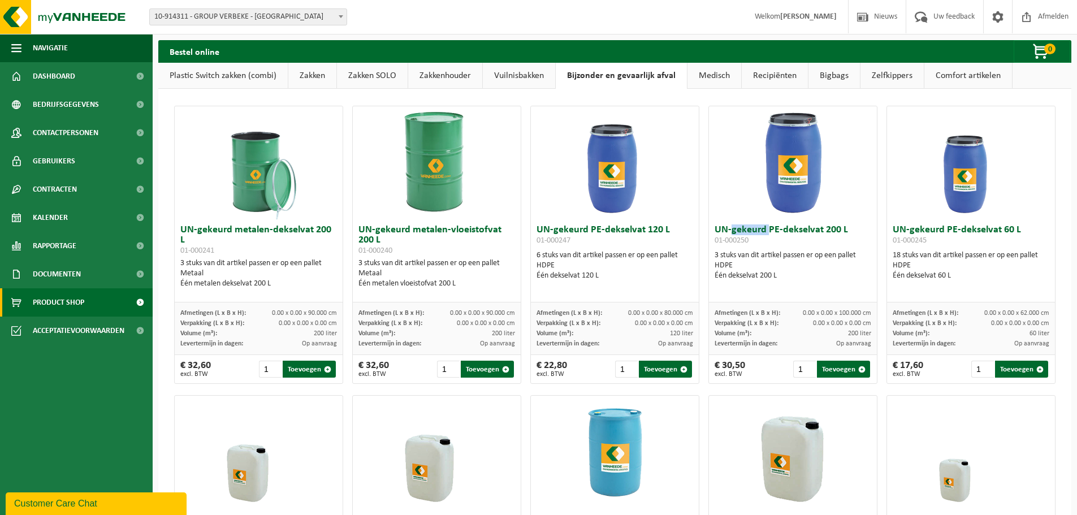
click at [782, 168] on img at bounding box center [792, 162] width 113 height 113
click at [788, 275] on div "Één dekselvat 200 L" at bounding box center [792, 276] width 157 height 10
click at [354, 80] on link "Zakken SOLO" at bounding box center [372, 76] width 71 height 26
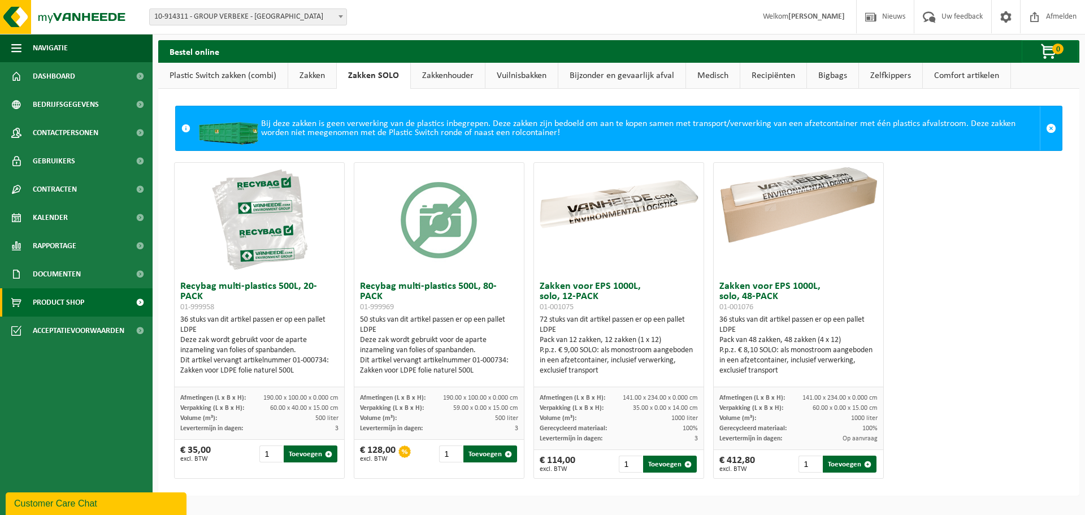
click at [503, 76] on link "Vuilnisbakken" at bounding box center [521, 76] width 72 height 26
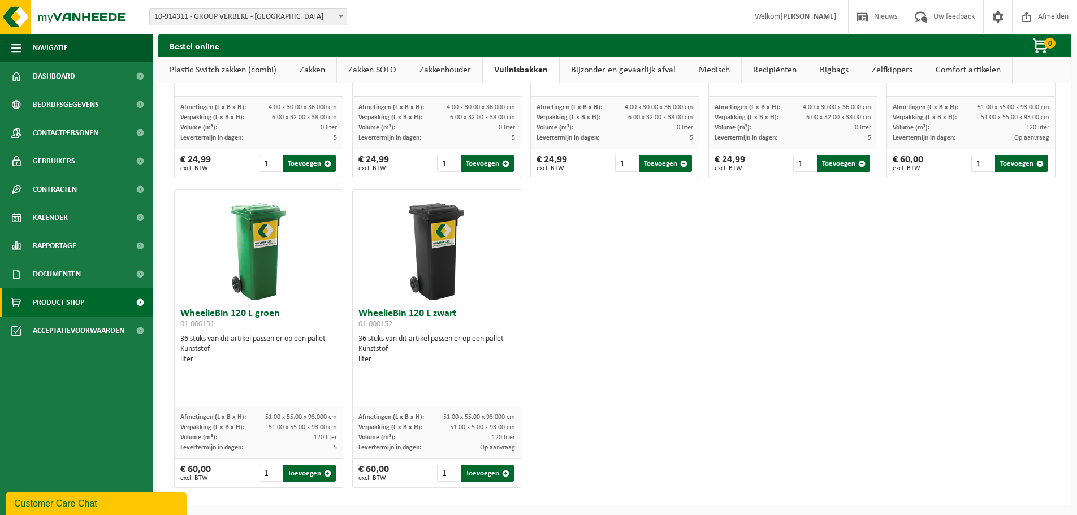
scroll to position [1466, 0]
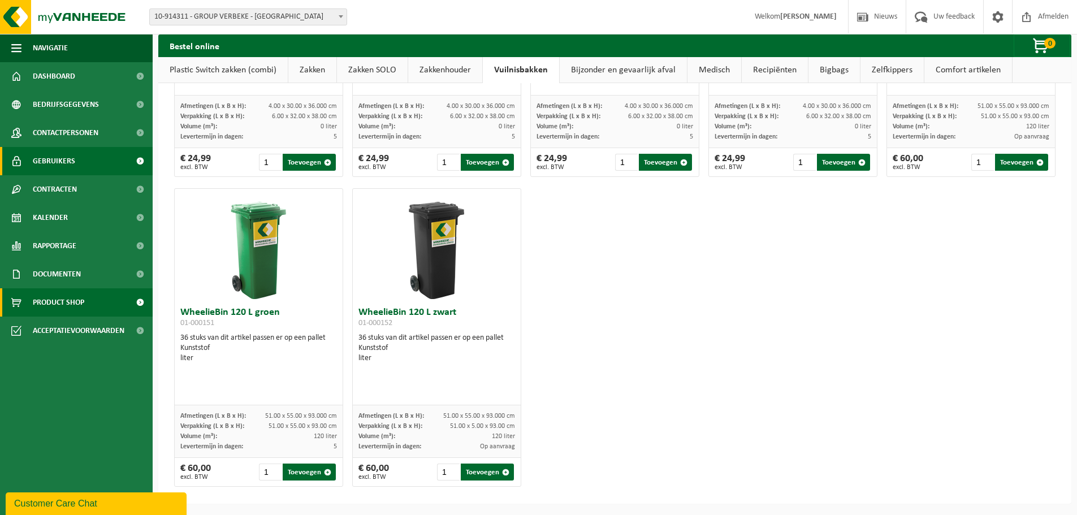
click at [38, 163] on span "Gebruikers" at bounding box center [54, 161] width 42 height 28
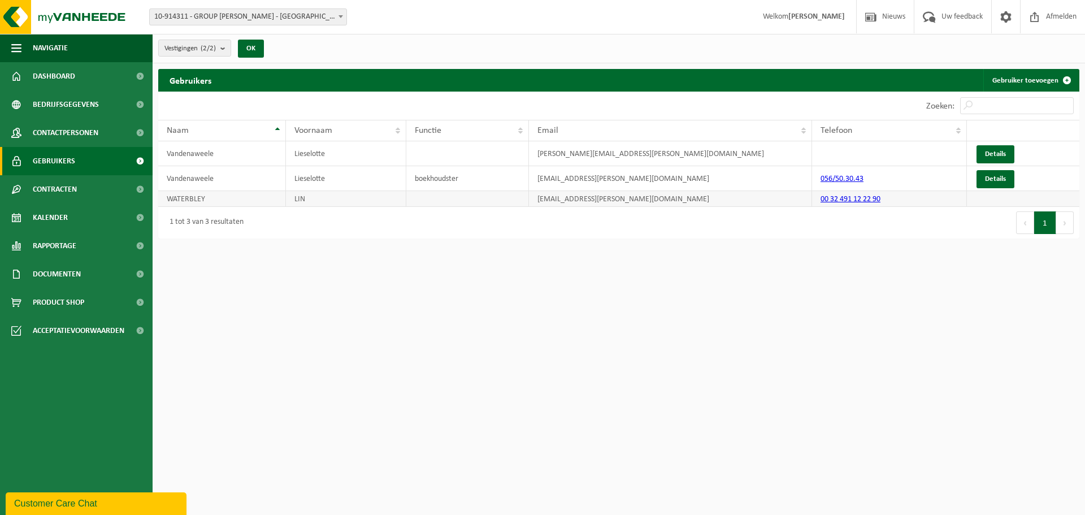
click at [245, 196] on td "WATERBLEY" at bounding box center [222, 199] width 128 height 16
click at [49, 127] on span "Contactpersonen" at bounding box center [66, 133] width 66 height 28
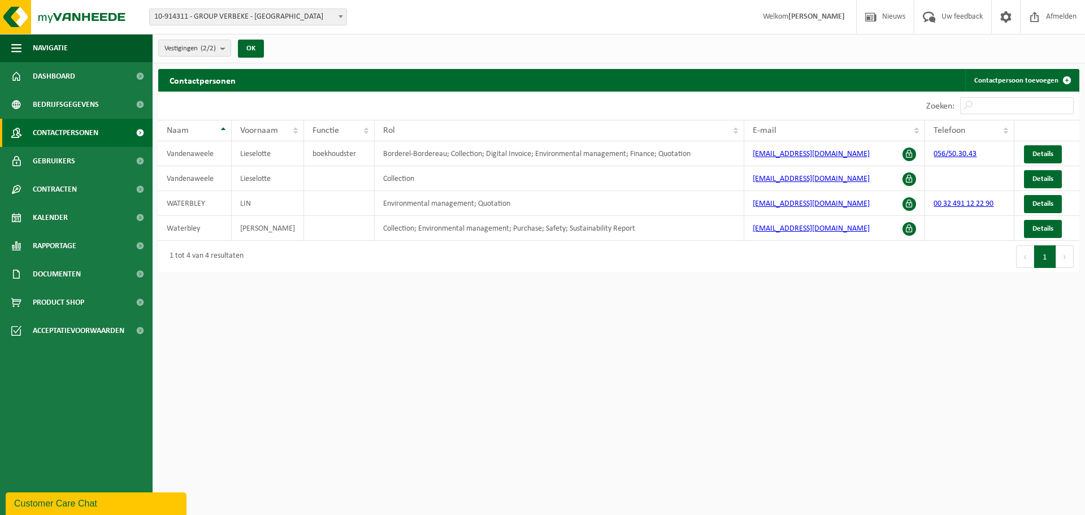
drag, startPoint x: 766, startPoint y: 364, endPoint x: 747, endPoint y: 375, distance: 21.5
click at [766, 364] on html "Vestiging: 10-914311 - GROUP VERBEKE - LEDEGEM 01-093588 - VERBEKE BV DIEPSONDE…" at bounding box center [542, 257] width 1085 height 515
click at [637, 385] on html "Vestiging: 10-914311 - GROUP VERBEKE - LEDEGEM 01-093588 - VERBEKE BV DIEPSONDE…" at bounding box center [542, 257] width 1085 height 515
click at [889, 336] on html "Vestiging: 10-914311 - GROUP VERBEKE - LEDEGEM 01-093588 - VERBEKE BV DIEPSONDE…" at bounding box center [542, 257] width 1085 height 515
click at [328, 383] on html "Vestiging: 10-914311 - GROUP VERBEKE - LEDEGEM 01-093588 - VERBEKE BV DIEPSONDE…" at bounding box center [542, 257] width 1085 height 515
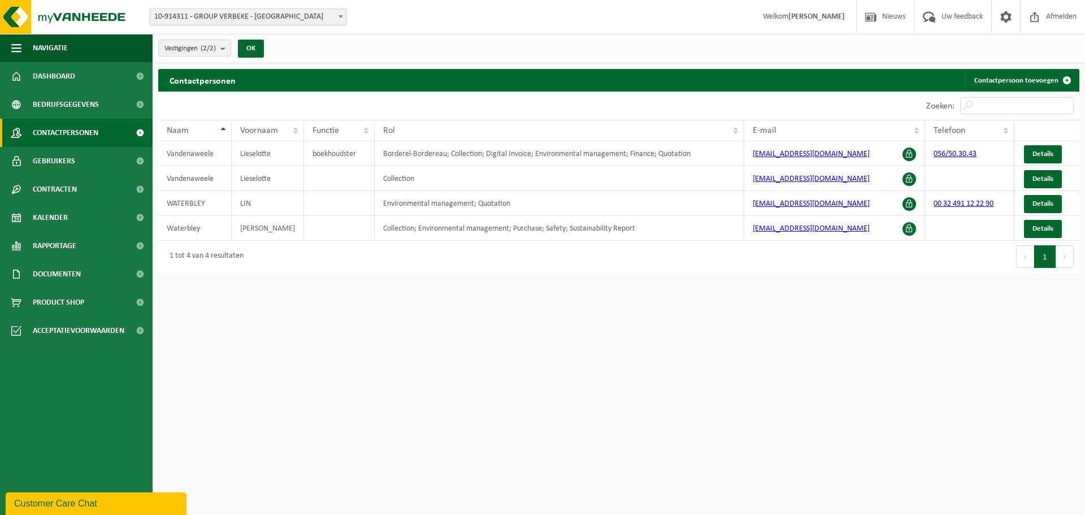
click at [527, 409] on html "Vestiging: 10-914311 - GROUP VERBEKE - LEDEGEM 01-093588 - VERBEKE BV DIEPSONDE…" at bounding box center [542, 257] width 1085 height 515
drag, startPoint x: 493, startPoint y: 435, endPoint x: 486, endPoint y: 439, distance: 7.9
click at [493, 435] on html "Vestiging: 10-914311 - GROUP VERBEKE - LEDEGEM 01-093588 - VERBEKE BV DIEPSONDE…" at bounding box center [542, 257] width 1085 height 515
